Goal: Find specific page/section: Find specific page/section

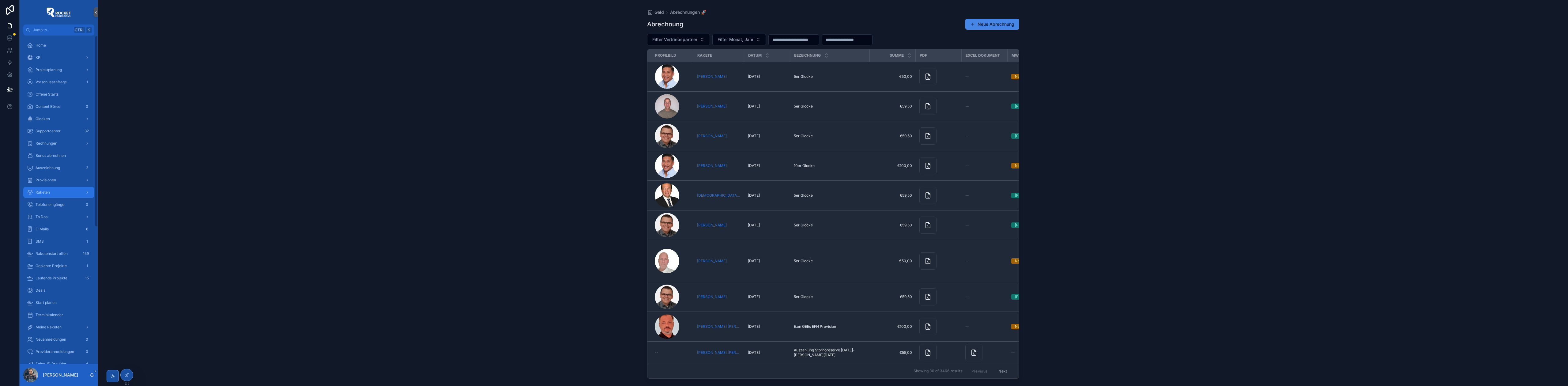
click at [59, 192] on div "Raketen" at bounding box center [59, 192] width 64 height 10
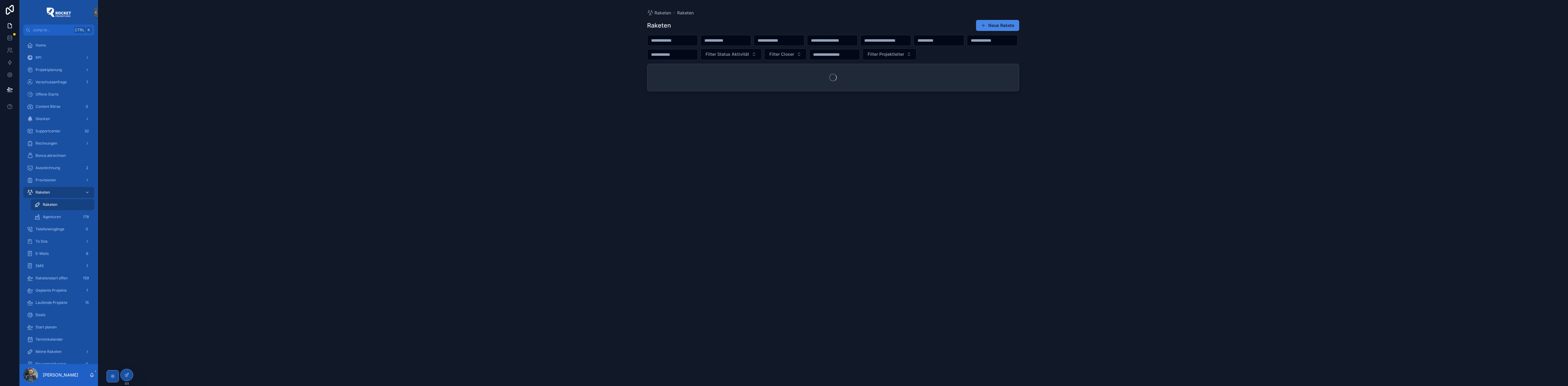
click at [674, 39] on input "scrollable content" at bounding box center [672, 40] width 50 height 8
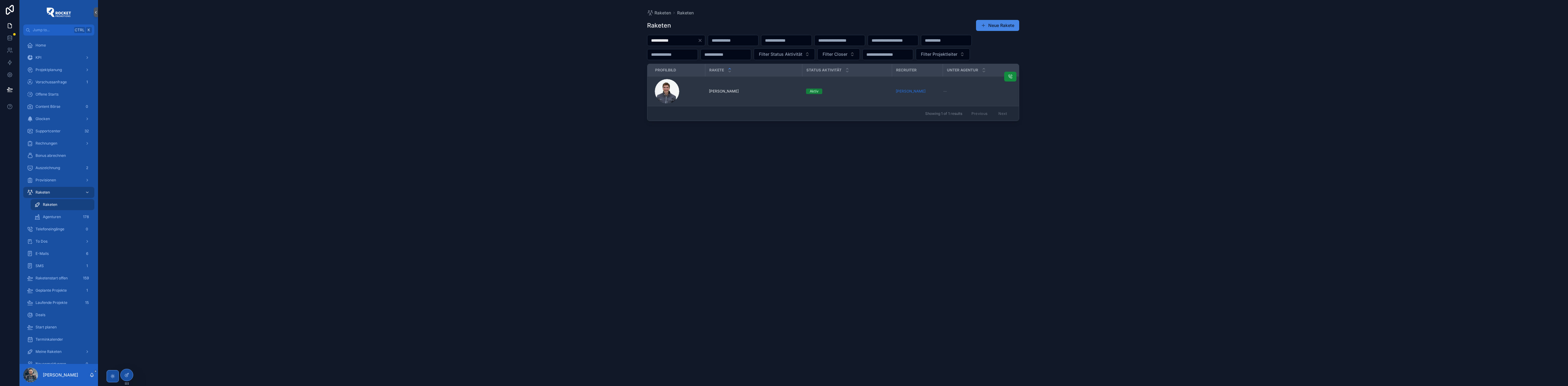
type input "**********"
click at [749, 93] on div "[PERSON_NAME] [PERSON_NAME]" at bounding box center [754, 91] width 90 height 5
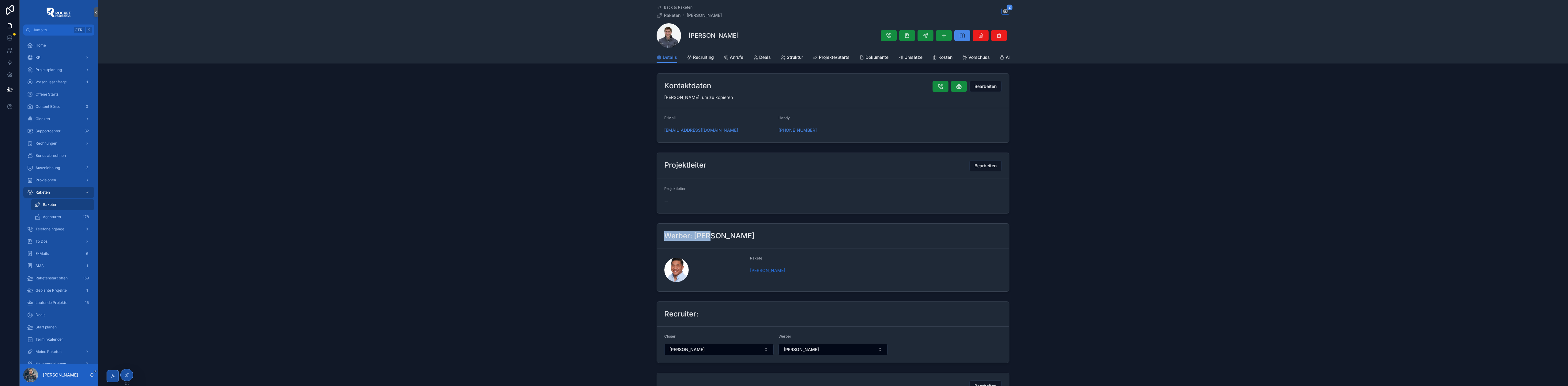
drag, startPoint x: 664, startPoint y: 240, endPoint x: 713, endPoint y: 242, distance: 49.0
click at [711, 241] on h2 "Werber: [PERSON_NAME]" at bounding box center [709, 235] width 90 height 10
click at [713, 241] on h2 "Werber: [PERSON_NAME]" at bounding box center [709, 235] width 90 height 10
click at [829, 59] on span "Dokumente" at bounding box center [826, 57] width 23 height 6
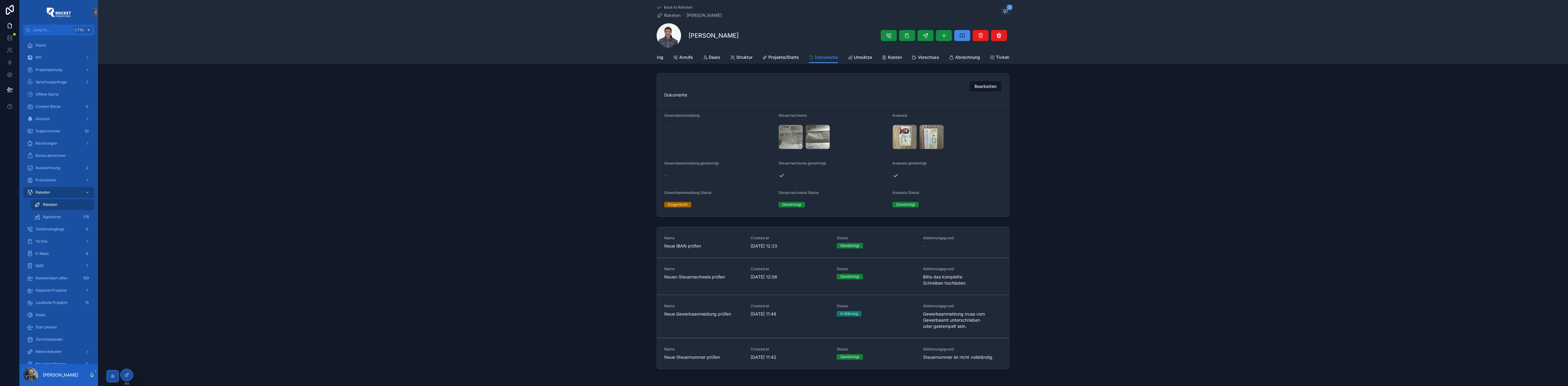
drag, startPoint x: 671, startPoint y: 132, endPoint x: 654, endPoint y: 133, distance: 17.0
click at [654, 133] on div "Bearbeiten Dokumente Gewerbeanmeldung -- Steuernachweis IMG_1658 .jpeg IMG_1659…" at bounding box center [833, 145] width 1470 height 149
click at [671, 130] on div "--" at bounding box center [719, 128] width 110 height 6
